Goal: Information Seeking & Learning: Learn about a topic

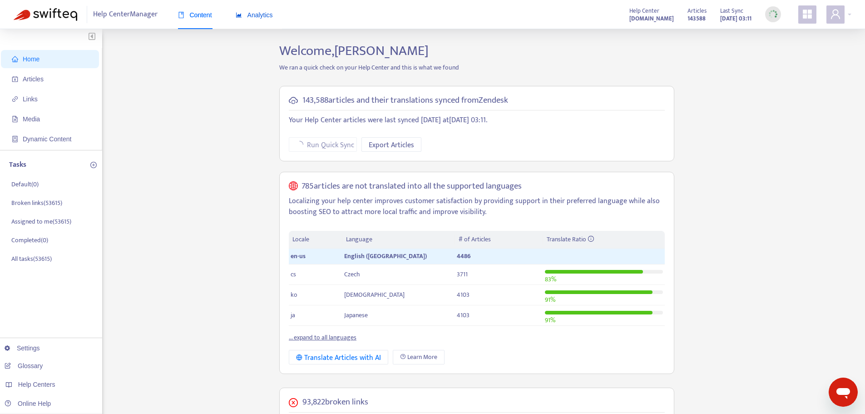
click at [260, 11] on span "Analytics" at bounding box center [254, 14] width 37 height 7
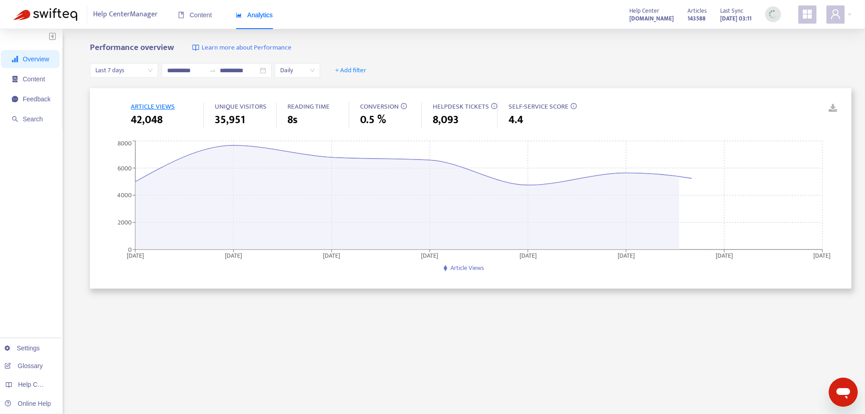
click at [148, 70] on span "Last 7 days" at bounding box center [123, 71] width 57 height 14
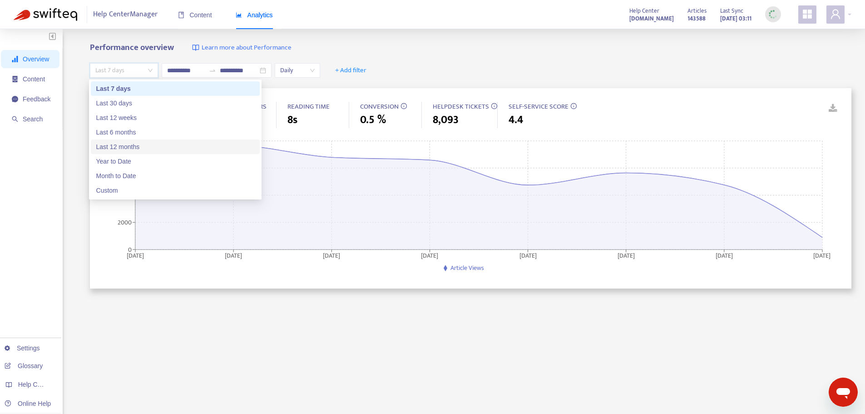
click at [126, 144] on div "Last 12 months" at bounding box center [175, 147] width 158 height 10
type input "**********"
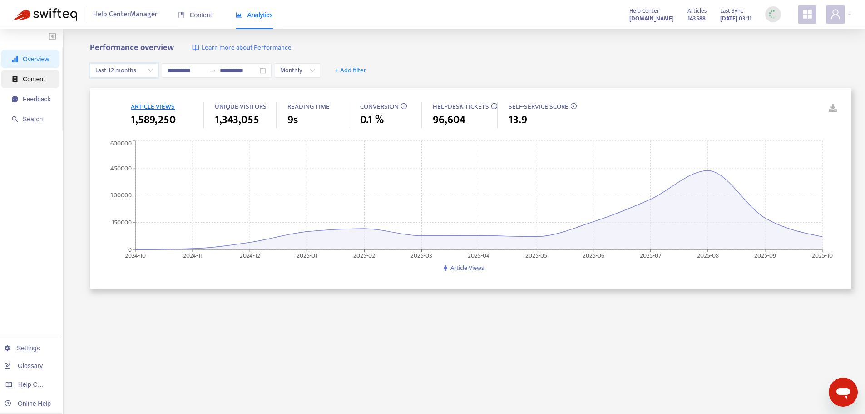
click at [35, 80] on span "Content" at bounding box center [34, 78] width 22 height 7
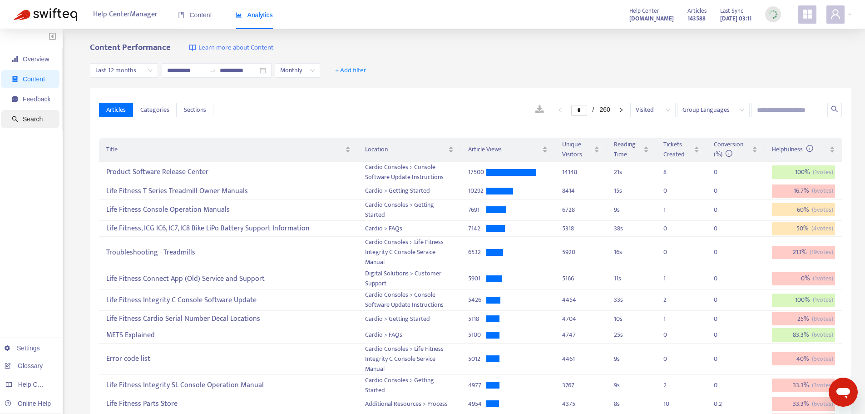
click at [30, 115] on span "Search" at bounding box center [33, 118] width 20 height 7
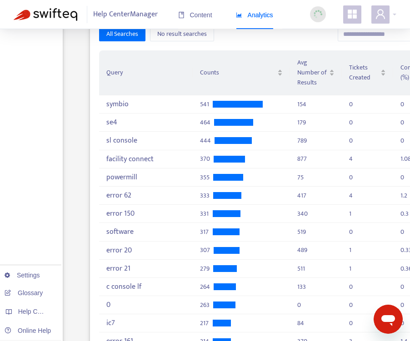
scroll to position [295, 0]
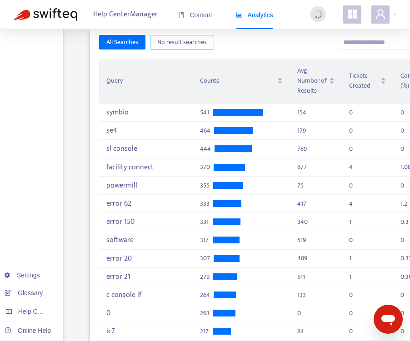
click at [180, 39] on span "No result searches" at bounding box center [182, 42] width 50 height 10
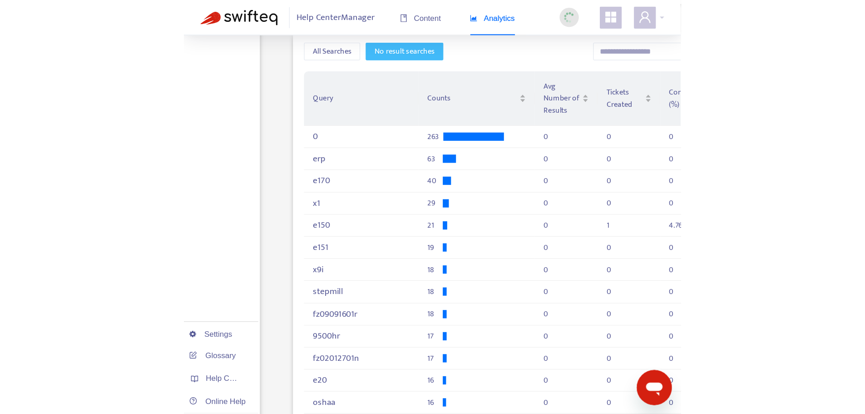
scroll to position [257, 0]
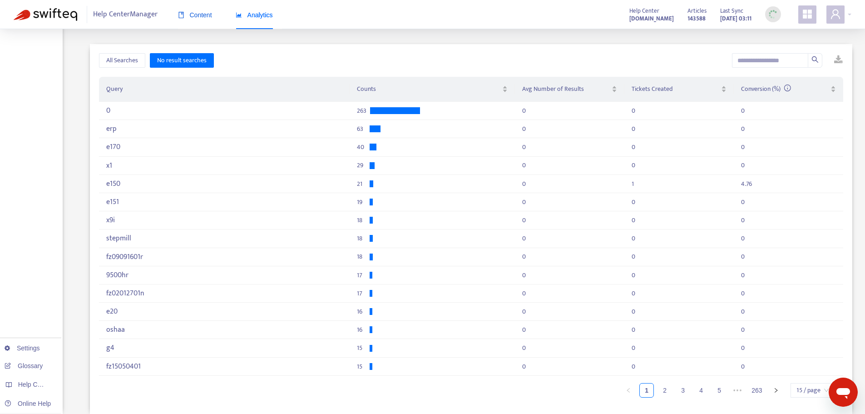
click at [203, 15] on span "Content" at bounding box center [195, 14] width 34 height 7
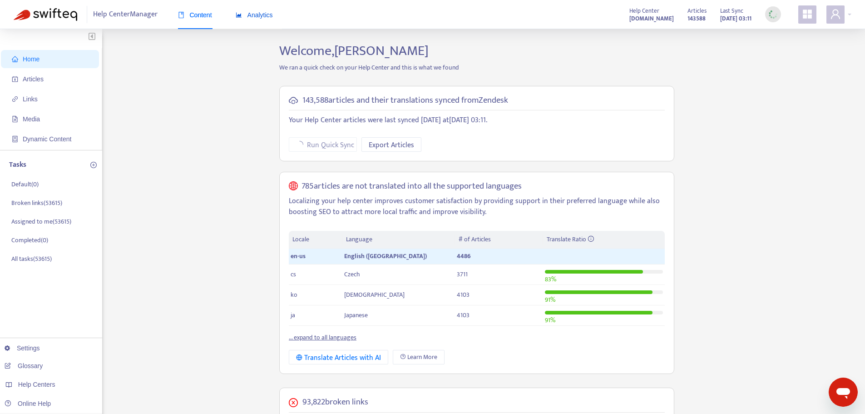
click at [255, 15] on span "Analytics" at bounding box center [254, 14] width 37 height 7
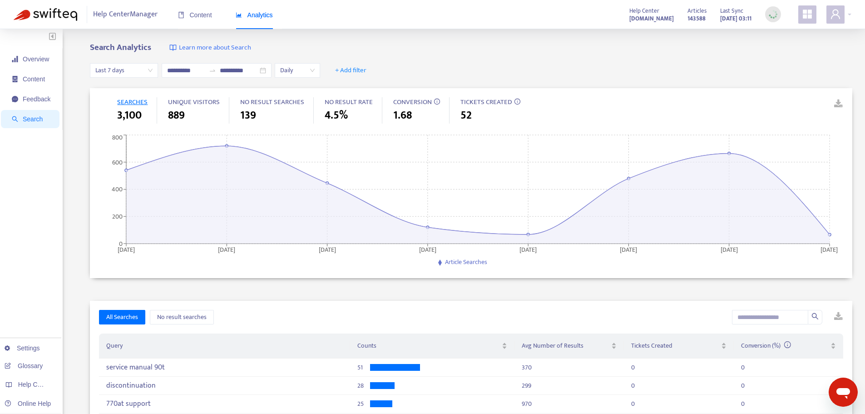
click at [122, 74] on span "Last 7 days" at bounding box center [123, 71] width 57 height 14
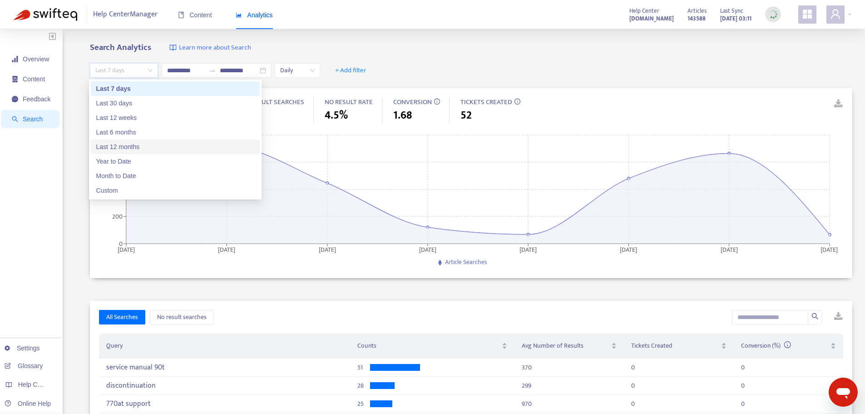
click at [121, 150] on div "Last 12 months" at bounding box center [175, 147] width 158 height 10
type input "**********"
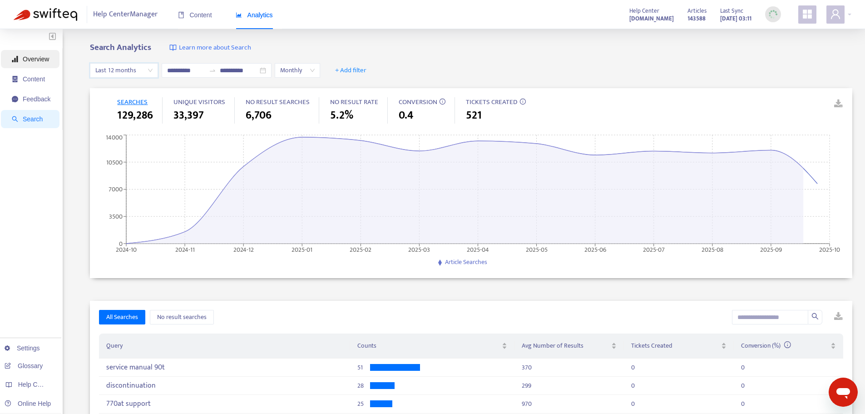
click at [31, 56] on span "Overview" at bounding box center [36, 58] width 26 height 7
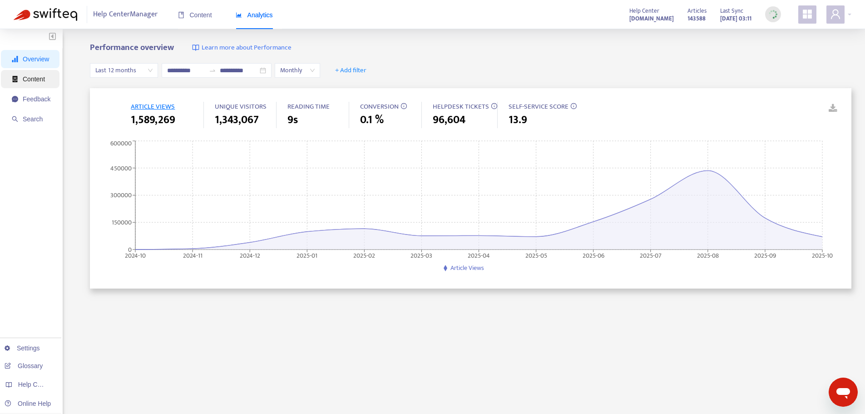
click at [34, 78] on span "Content" at bounding box center [34, 78] width 22 height 7
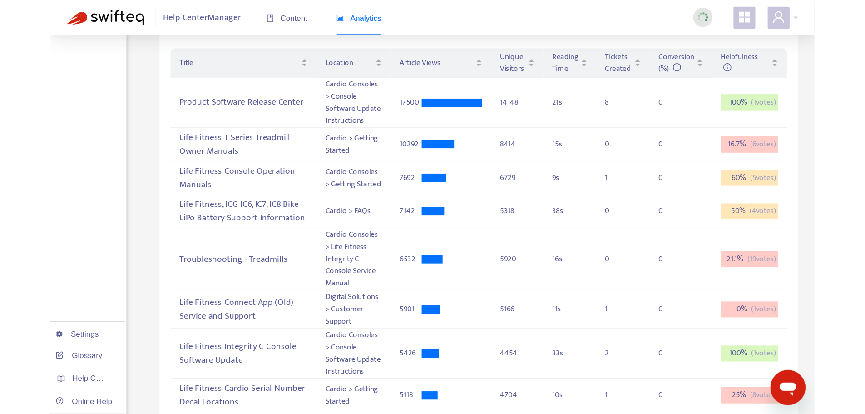
scroll to position [100, 0]
